Goal: Find specific page/section: Find specific page/section

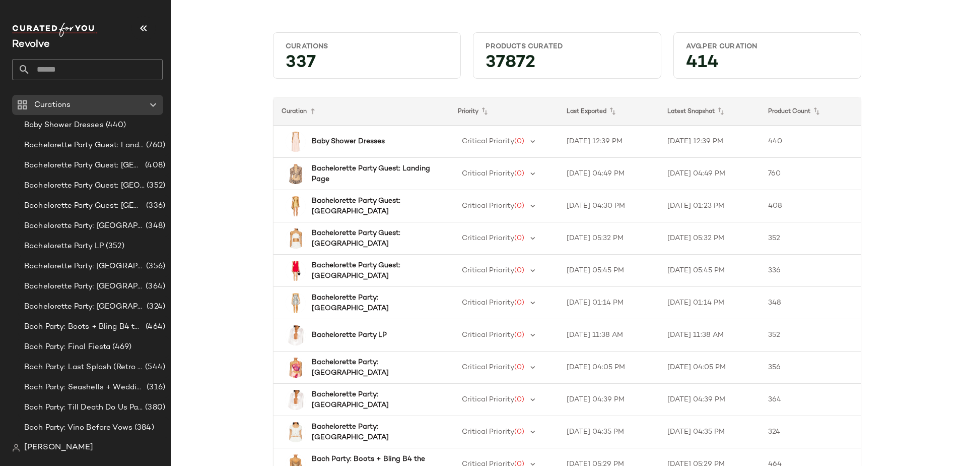
click at [44, 47] on span "Revolve" at bounding box center [31, 44] width 38 height 11
click at [142, 27] on icon "button" at bounding box center [144, 28] width 12 height 12
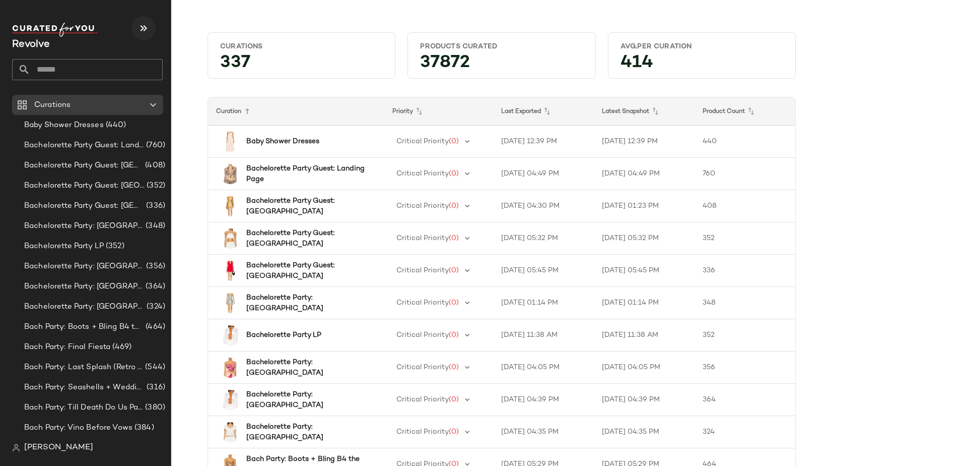
click at [145, 27] on icon "button" at bounding box center [144, 28] width 12 height 12
